Goal: Transaction & Acquisition: Book appointment/travel/reservation

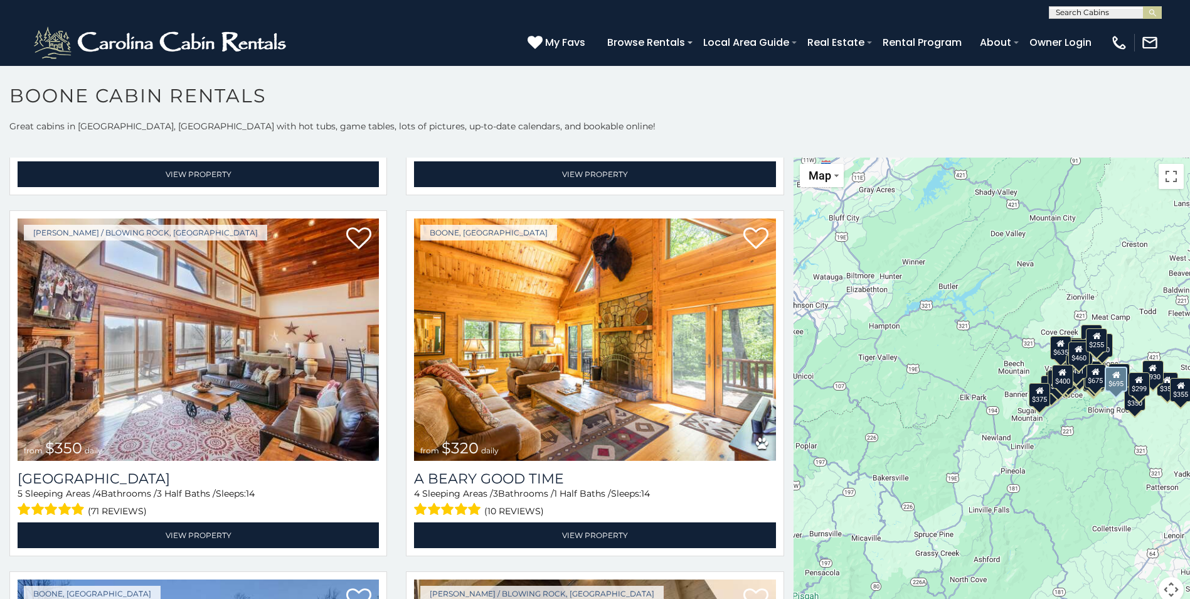
scroll to position [4016, 0]
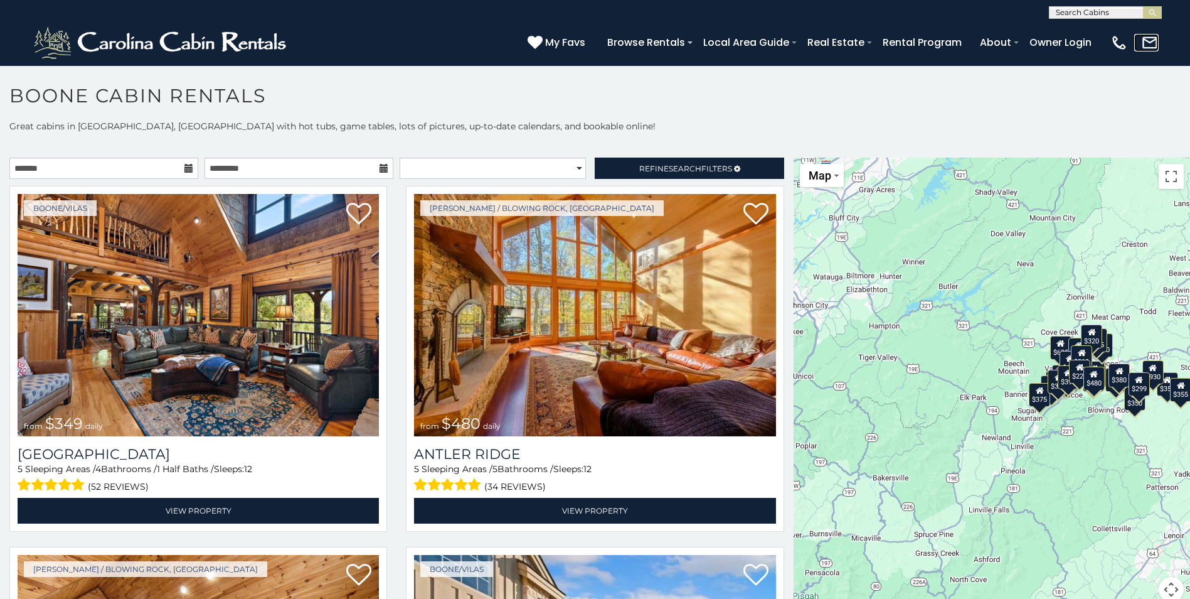
click at [1148, 41] on img at bounding box center [1151, 43] width 18 height 18
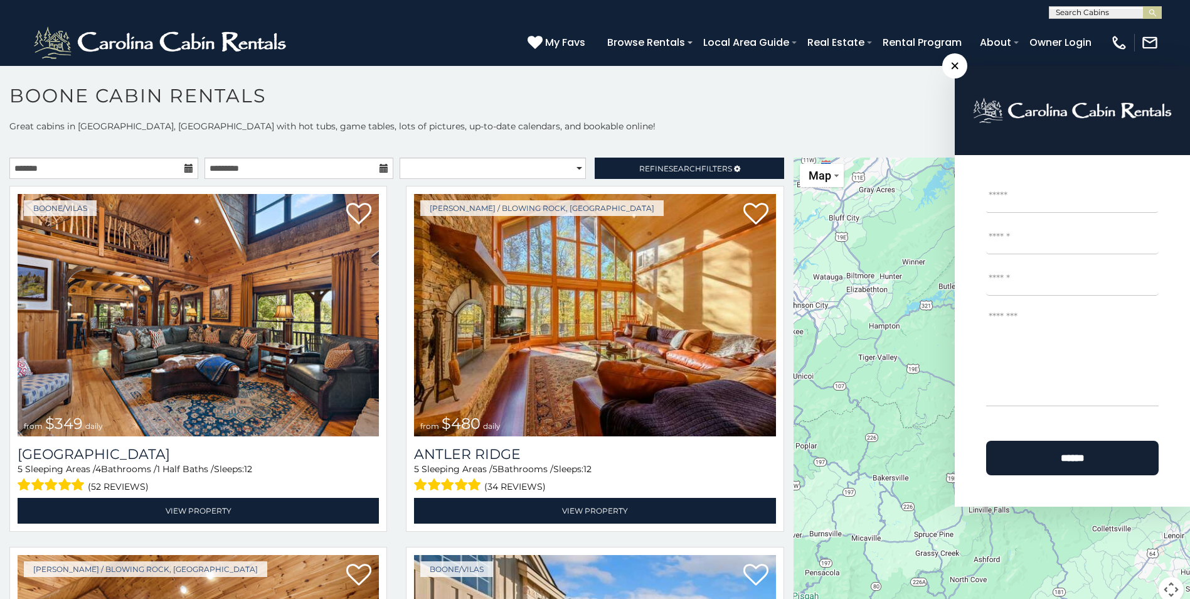
click at [842, 120] on p "Great cabins in Boone, NC with hot tubs, game tables, lots of pictures, up-to-d…" at bounding box center [595, 126] width 1190 height 13
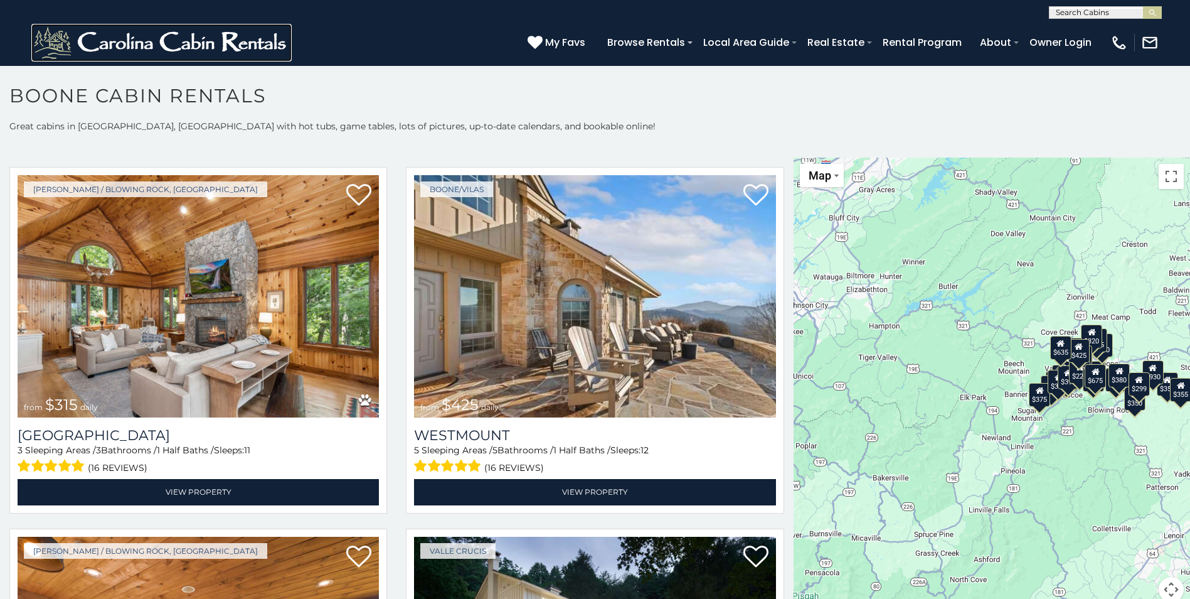
scroll to position [377, 0]
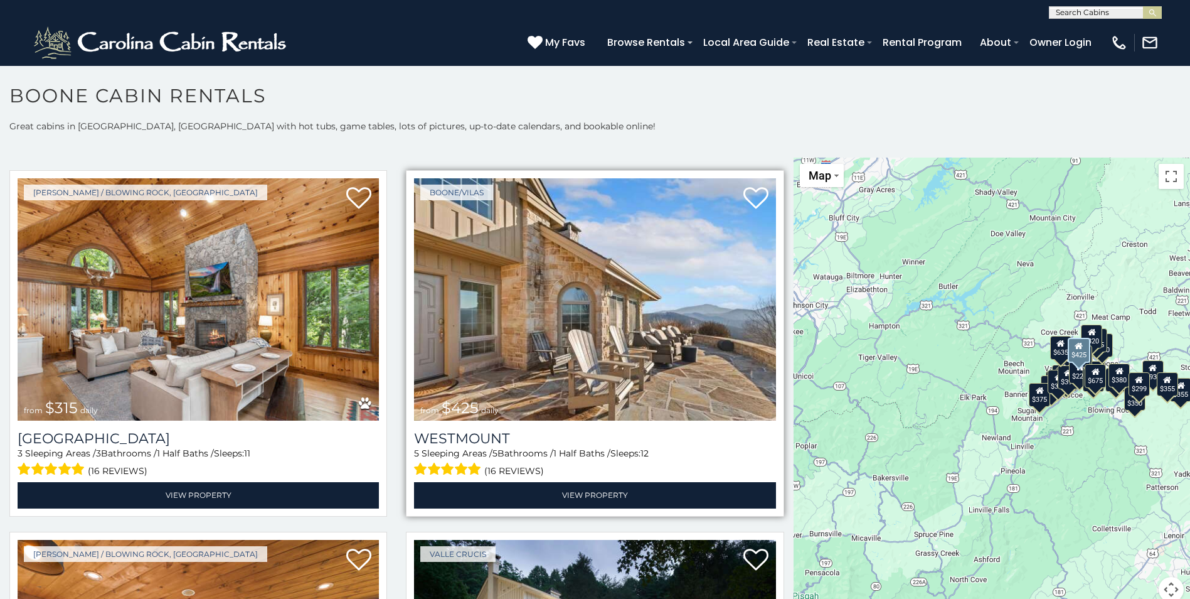
click at [581, 447] on span "1 Half Baths /" at bounding box center [582, 452] width 57 height 11
click at [561, 382] on img at bounding box center [594, 299] width 361 height 242
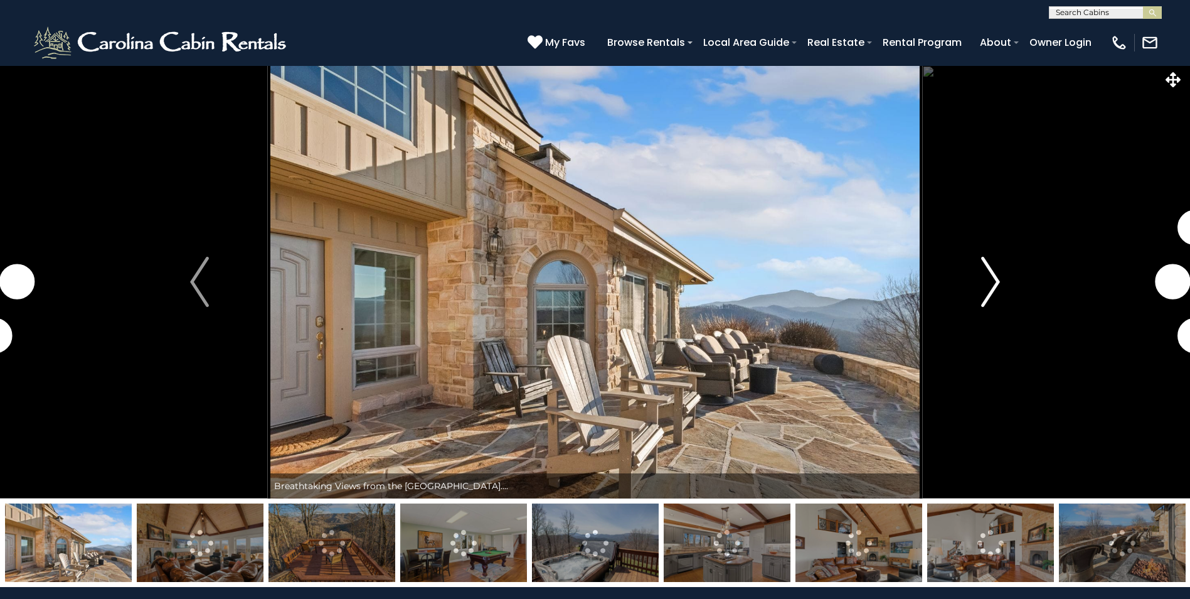
click at [993, 293] on img "Next" at bounding box center [991, 282] width 19 height 50
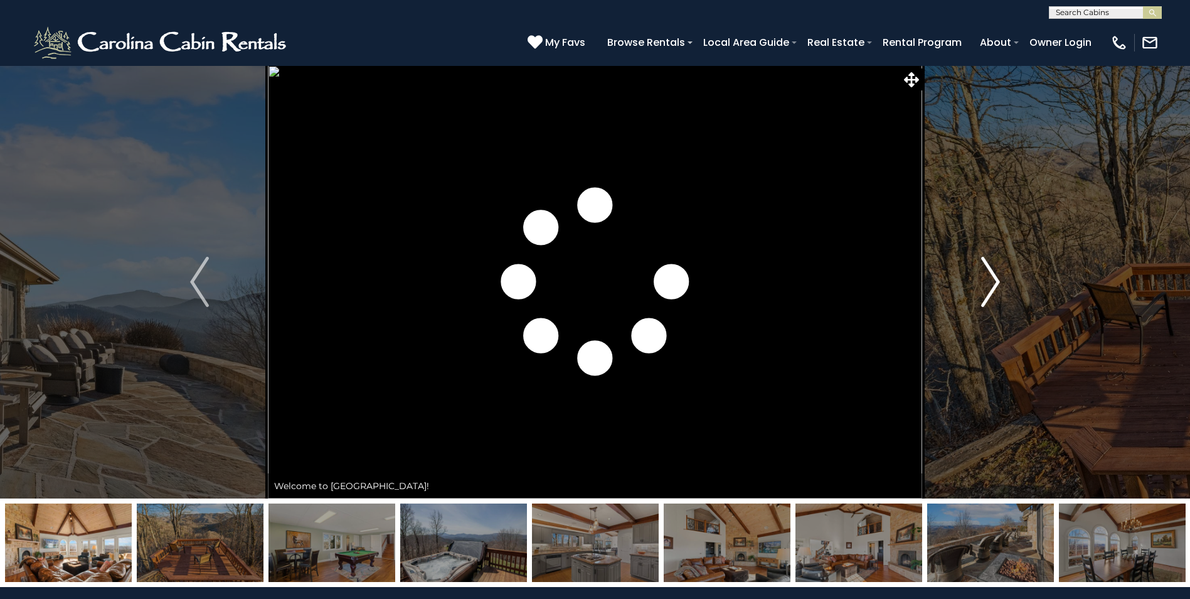
click at [985, 285] on img "Next" at bounding box center [991, 282] width 19 height 50
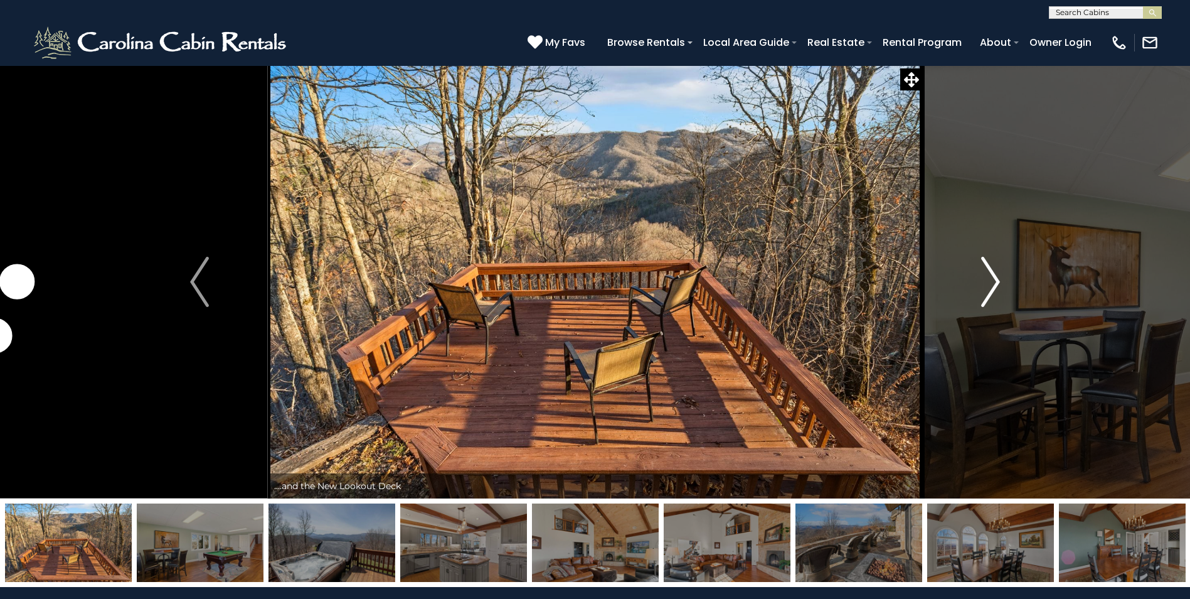
click at [985, 285] on img "Next" at bounding box center [991, 282] width 19 height 50
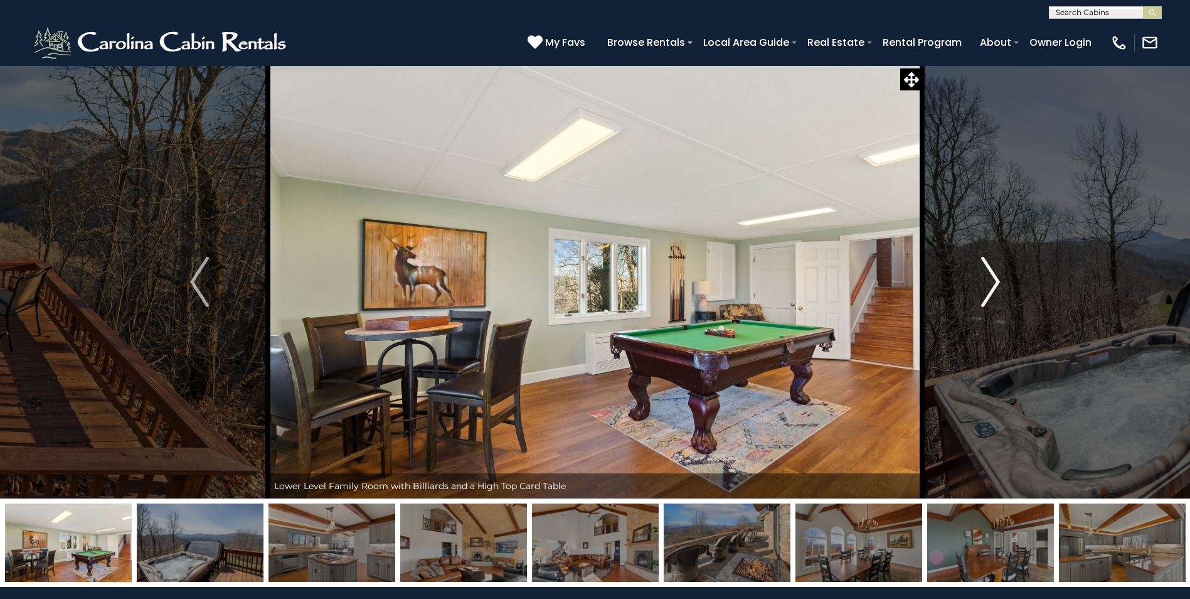
click at [985, 285] on img "Next" at bounding box center [991, 282] width 19 height 50
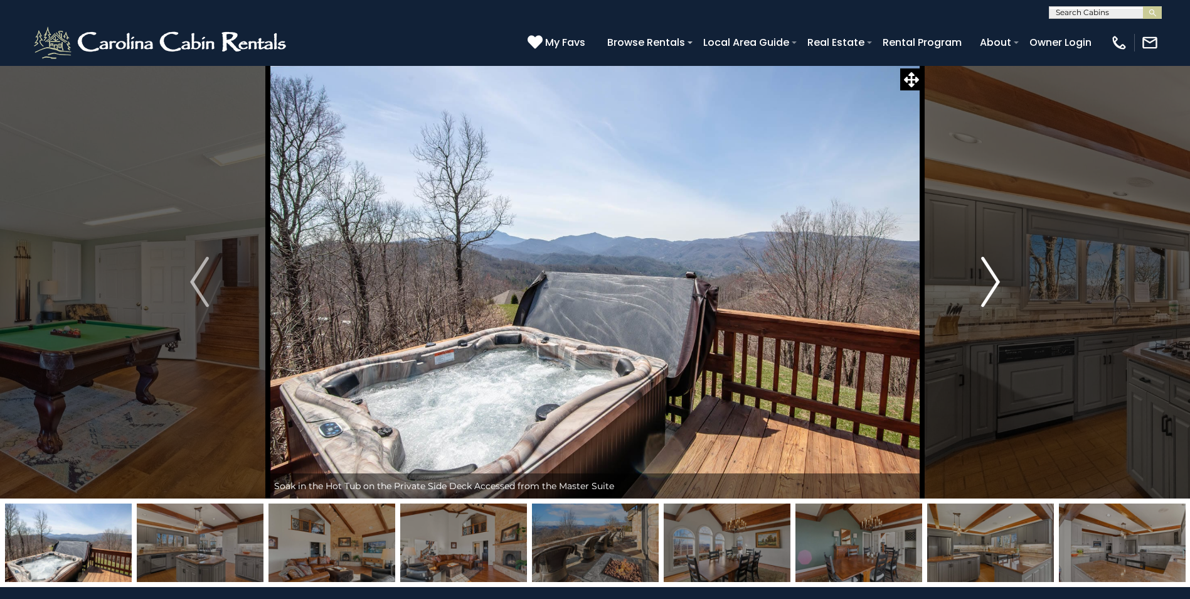
click at [985, 285] on img "Next" at bounding box center [991, 282] width 19 height 50
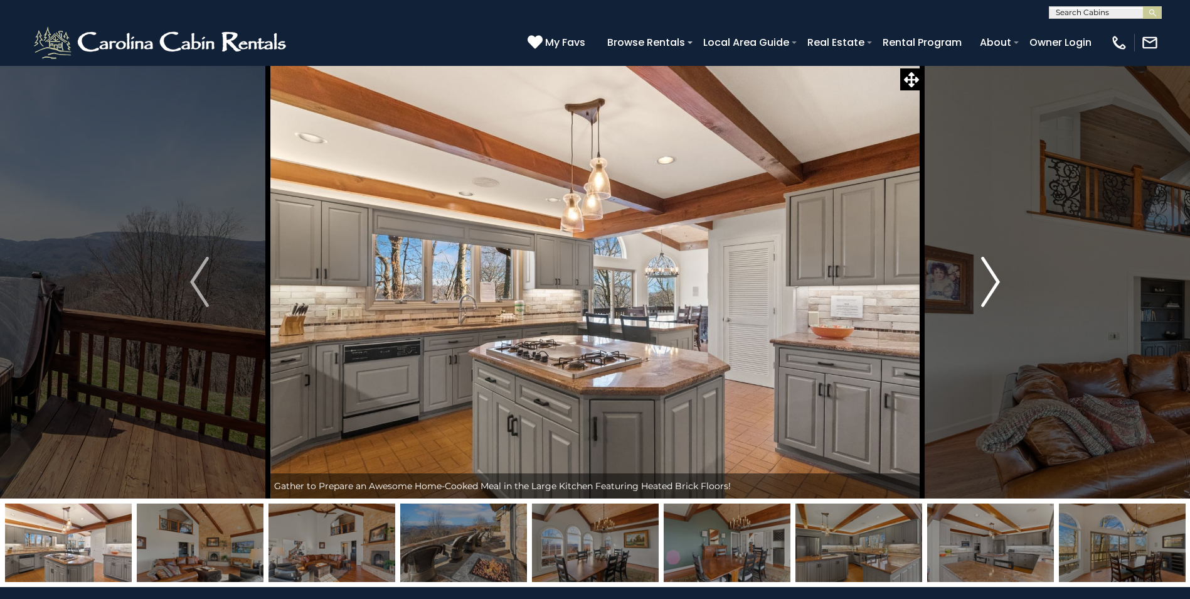
click at [985, 285] on img "Next" at bounding box center [991, 282] width 19 height 50
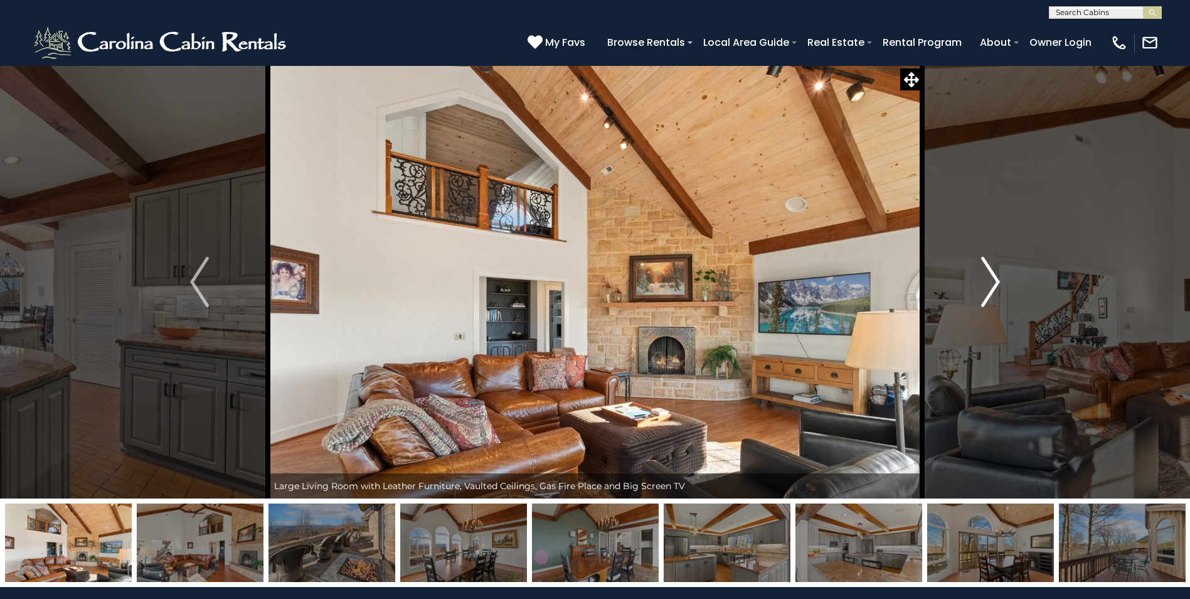
click at [985, 285] on img "Next" at bounding box center [991, 282] width 19 height 50
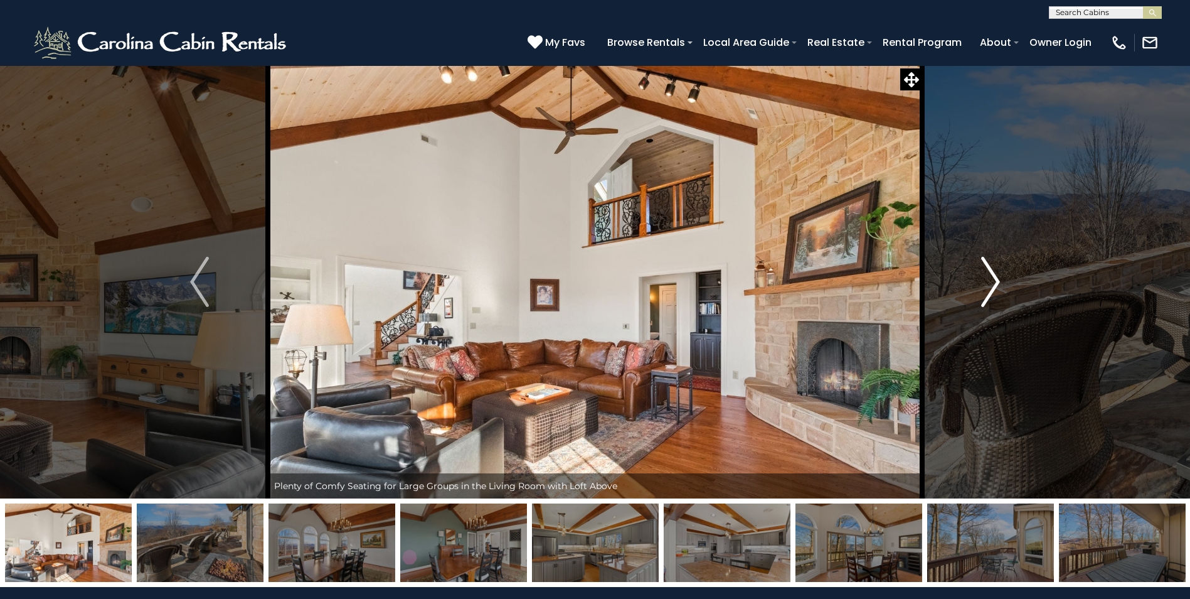
click at [985, 282] on img "Next" at bounding box center [991, 282] width 19 height 50
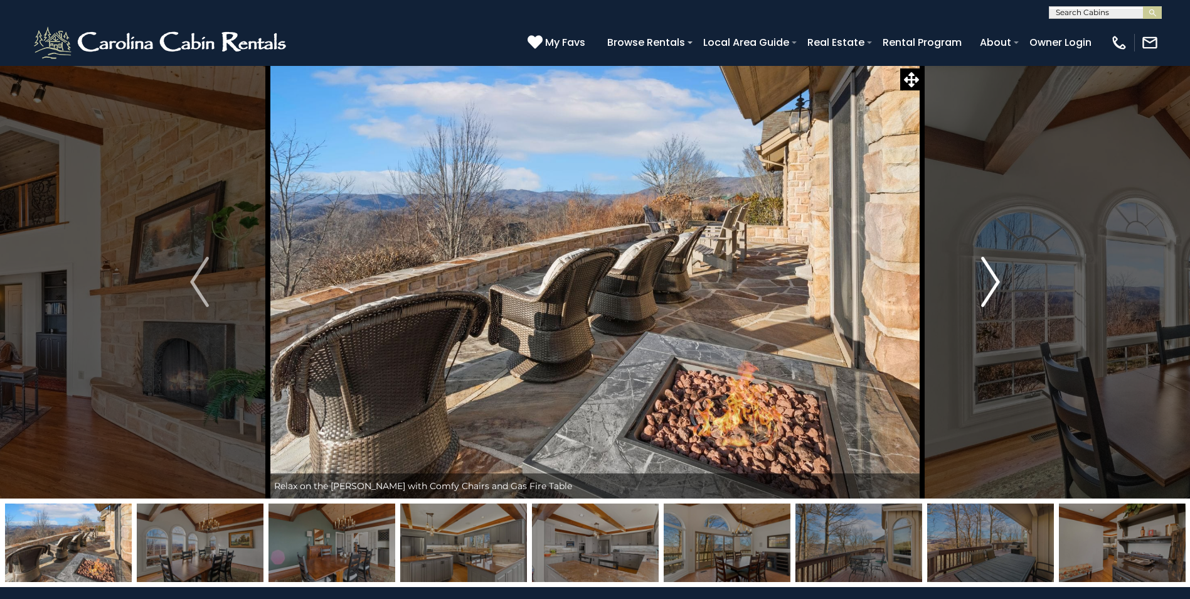
click at [985, 282] on img "Next" at bounding box center [991, 282] width 19 height 50
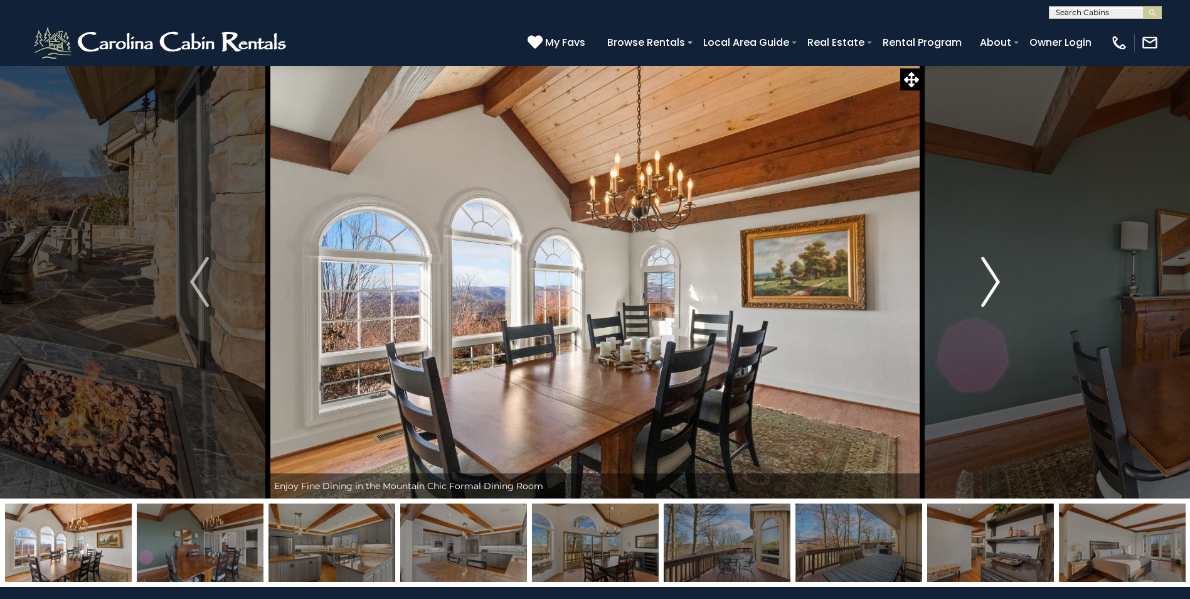
click at [985, 282] on img "Next" at bounding box center [991, 282] width 19 height 50
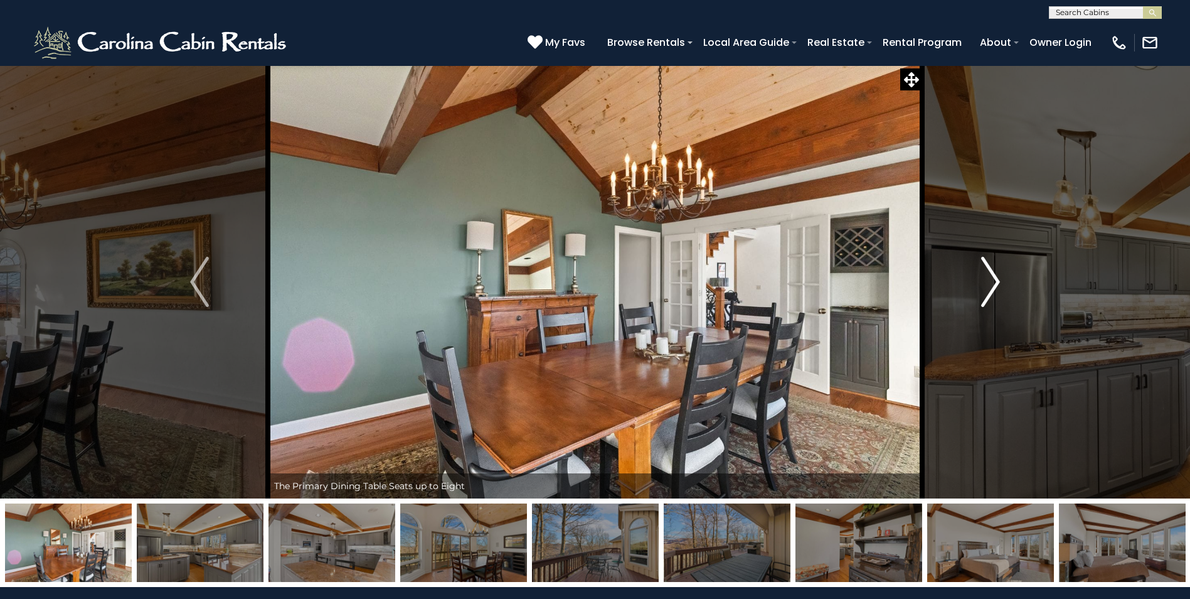
click at [985, 282] on img "Next" at bounding box center [991, 282] width 19 height 50
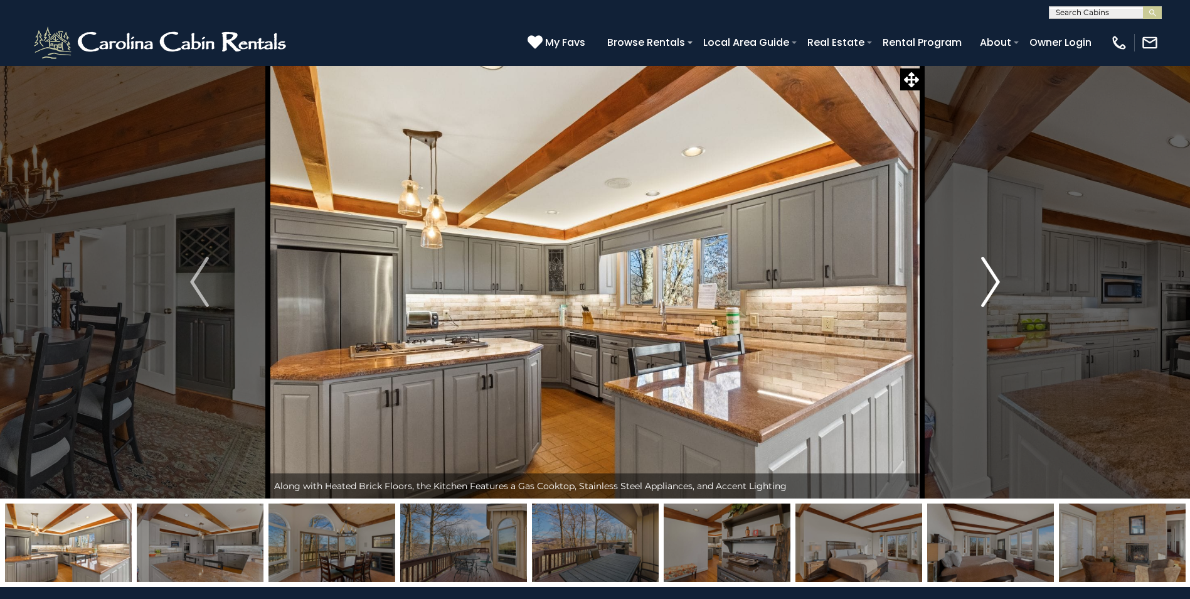
click at [985, 282] on img "Next" at bounding box center [991, 282] width 19 height 50
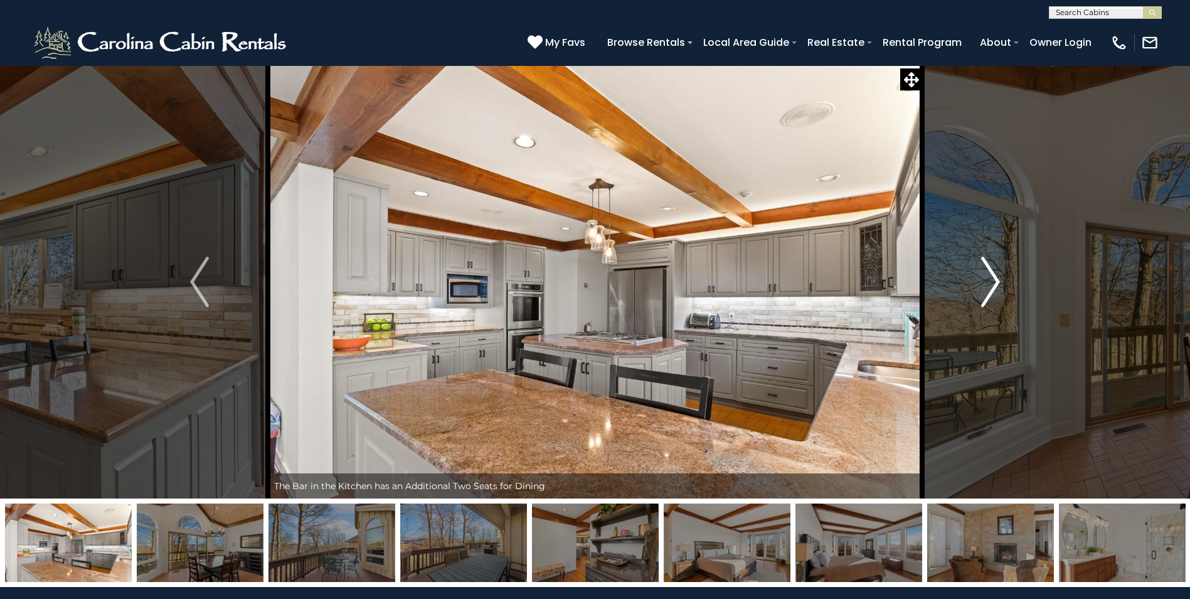
click at [985, 282] on img "Next" at bounding box center [991, 282] width 19 height 50
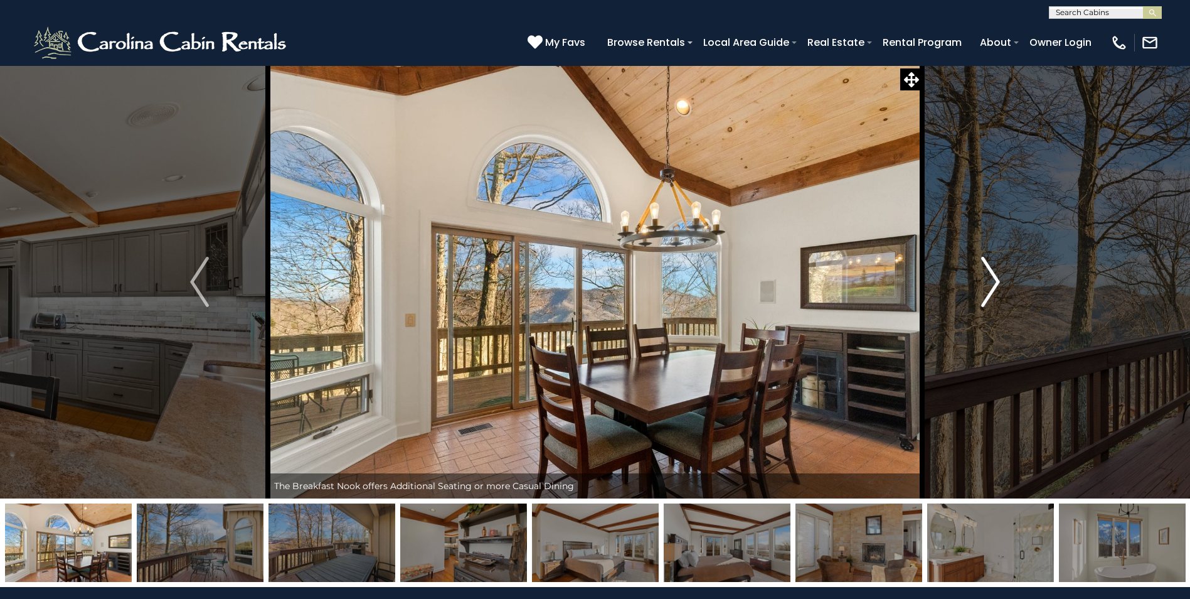
click at [985, 282] on img "Next" at bounding box center [991, 282] width 19 height 50
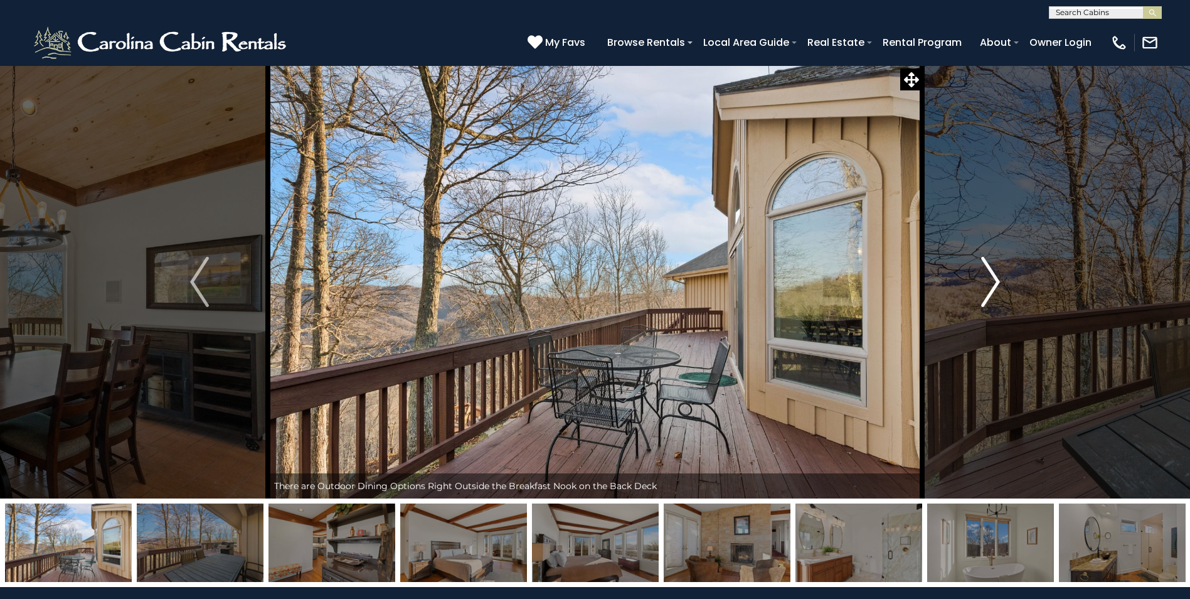
click at [985, 282] on img "Next" at bounding box center [991, 282] width 19 height 50
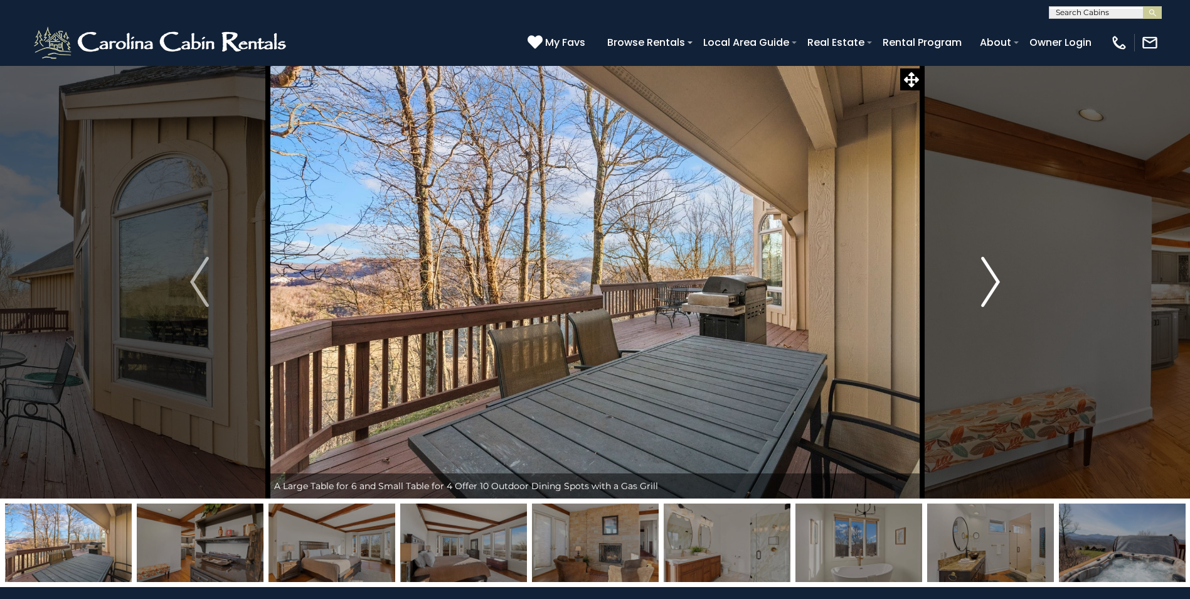
click at [985, 282] on img "Next" at bounding box center [991, 282] width 19 height 50
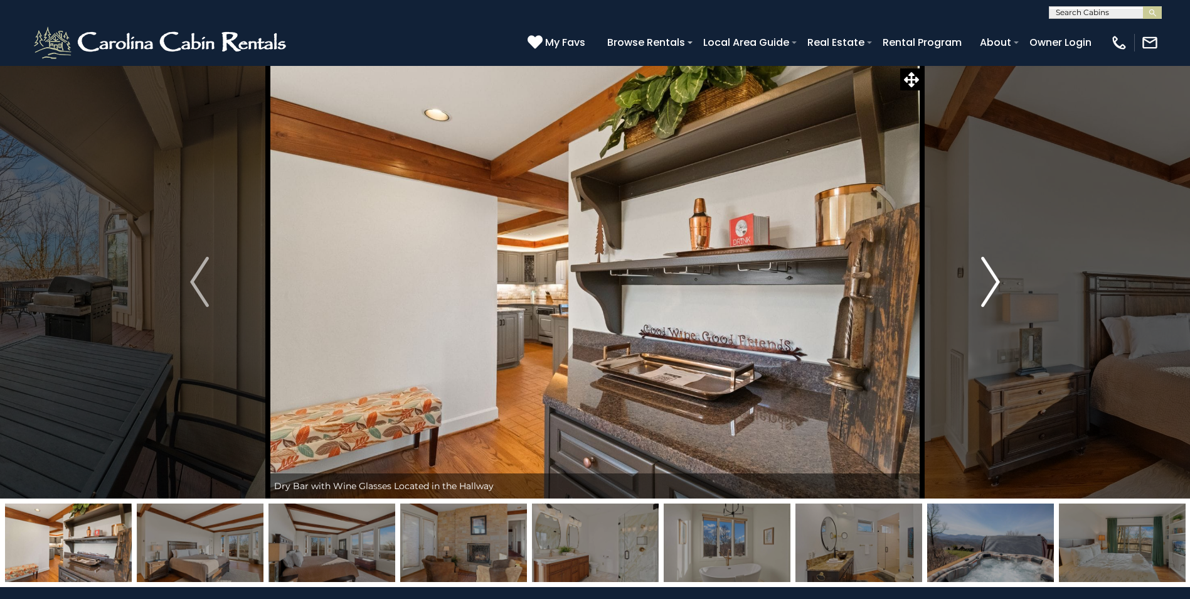
click at [985, 282] on img "Next" at bounding box center [991, 282] width 19 height 50
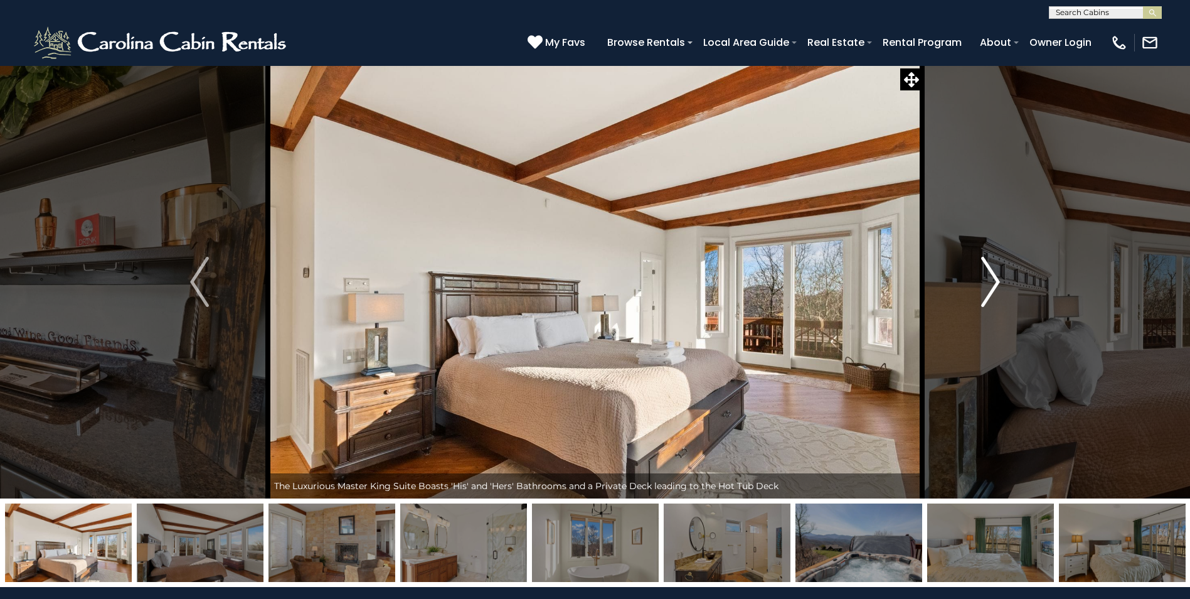
click at [985, 282] on img "Next" at bounding box center [991, 282] width 19 height 50
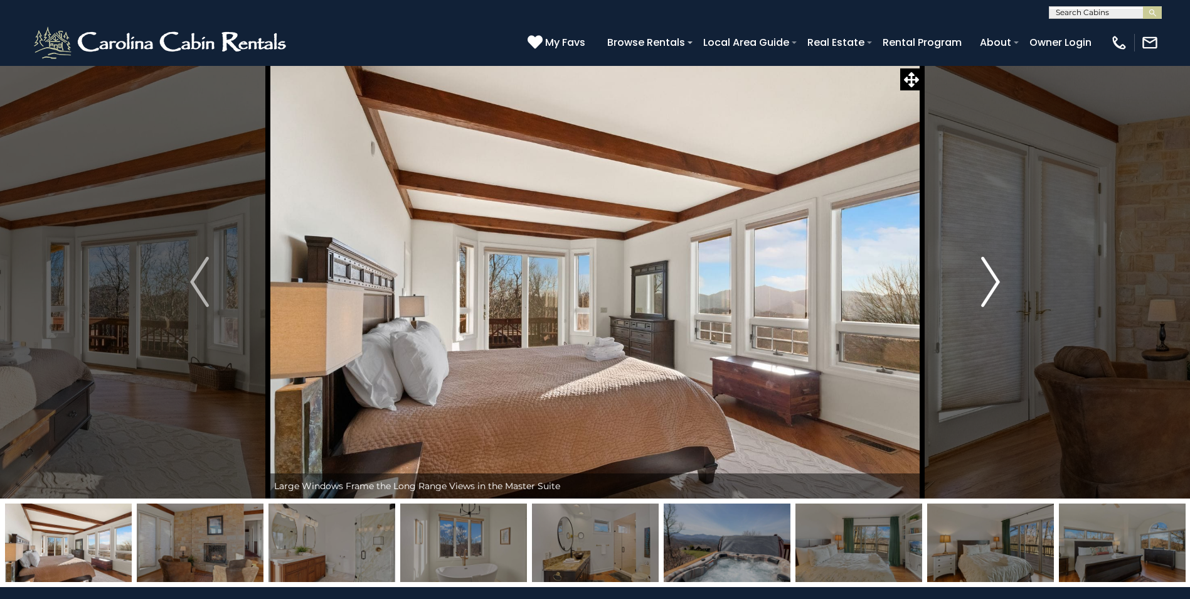
click at [985, 282] on img "Next" at bounding box center [991, 282] width 19 height 50
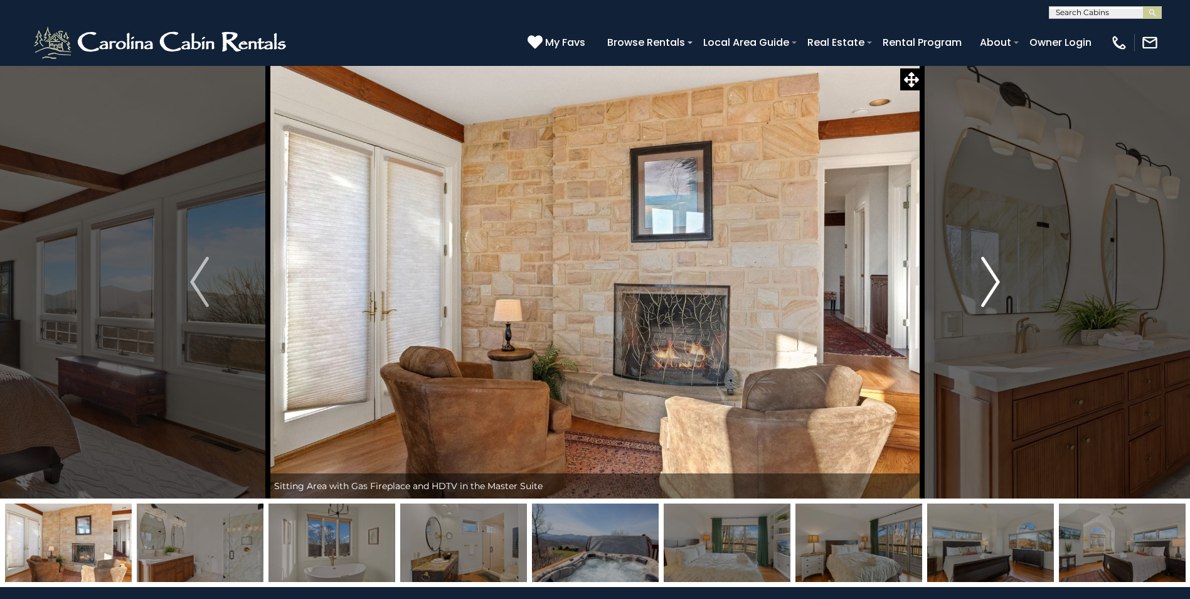
click at [985, 282] on img "Next" at bounding box center [991, 282] width 19 height 50
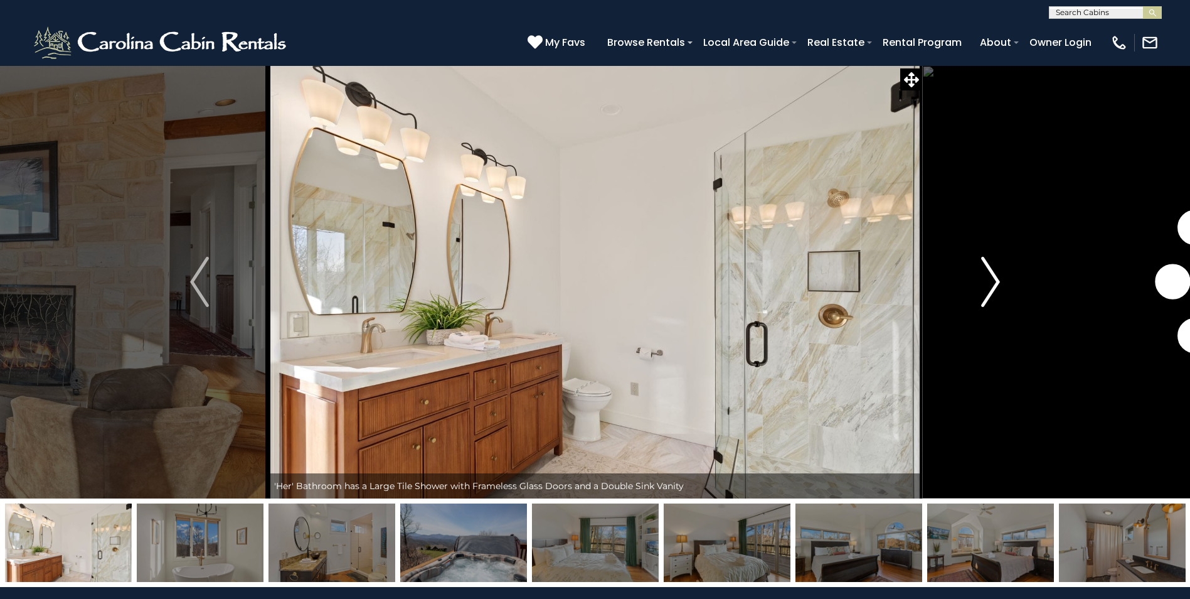
click at [985, 282] on img "Next" at bounding box center [991, 282] width 19 height 50
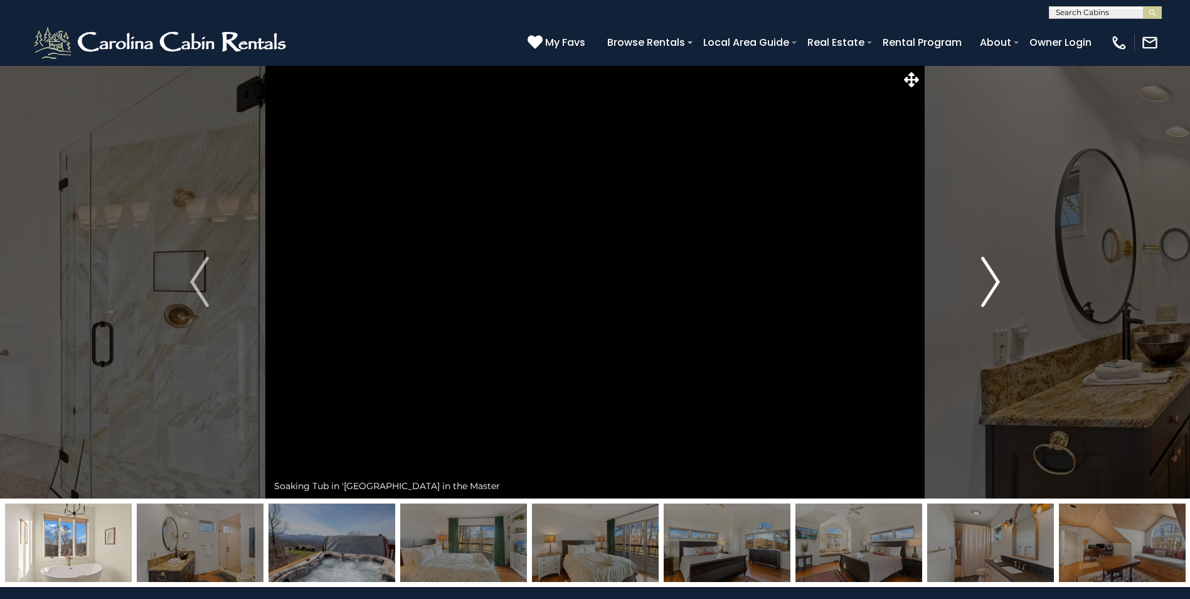
click at [985, 282] on img "Next" at bounding box center [991, 282] width 19 height 50
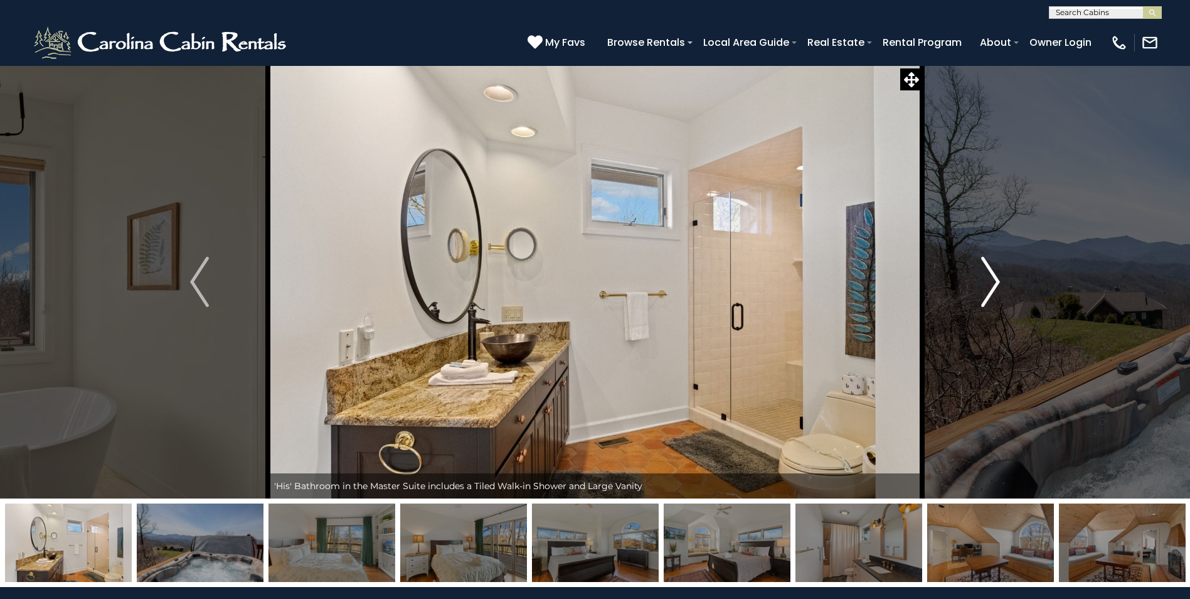
click at [985, 282] on img "Next" at bounding box center [991, 282] width 19 height 50
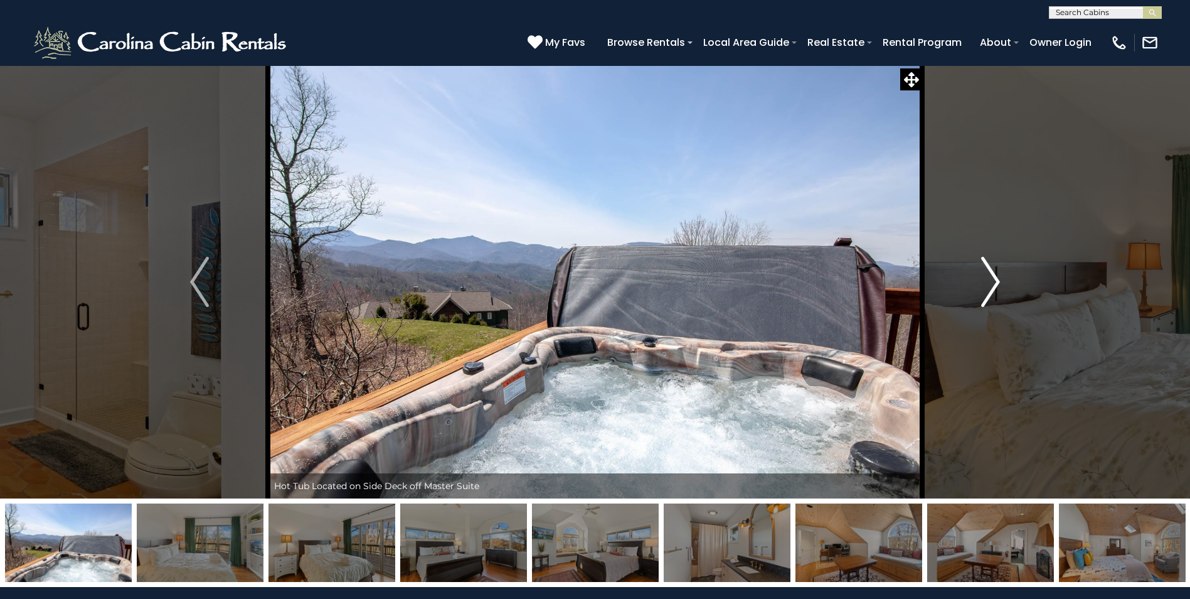
click at [985, 282] on img "Next" at bounding box center [991, 282] width 19 height 50
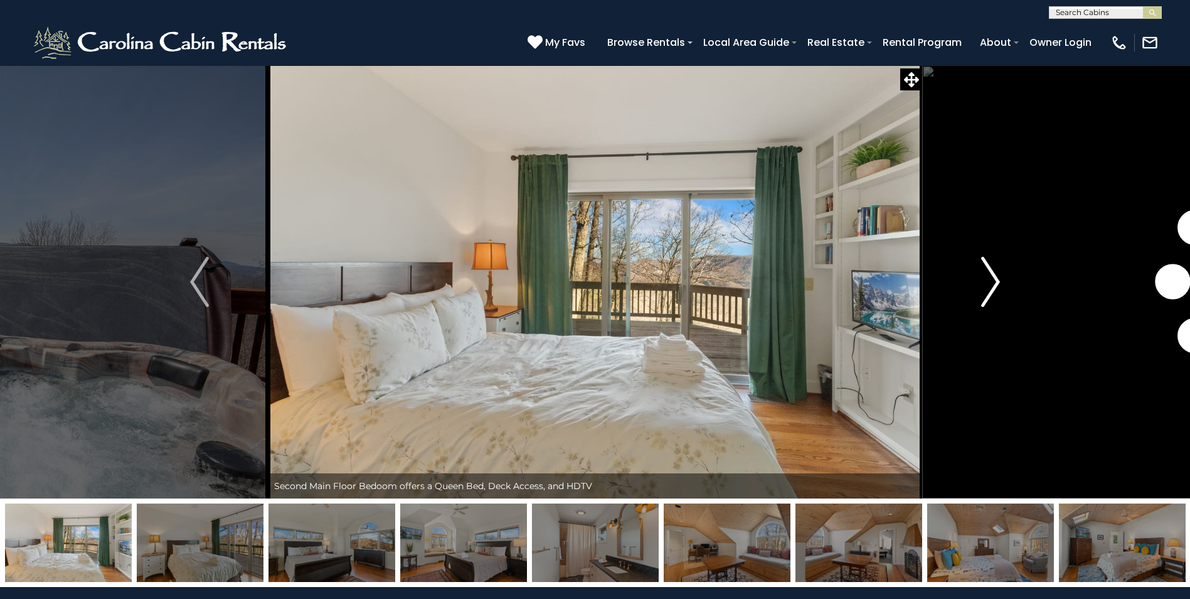
click at [985, 282] on img "Next" at bounding box center [991, 282] width 19 height 50
